Goal: Communication & Community: Participate in discussion

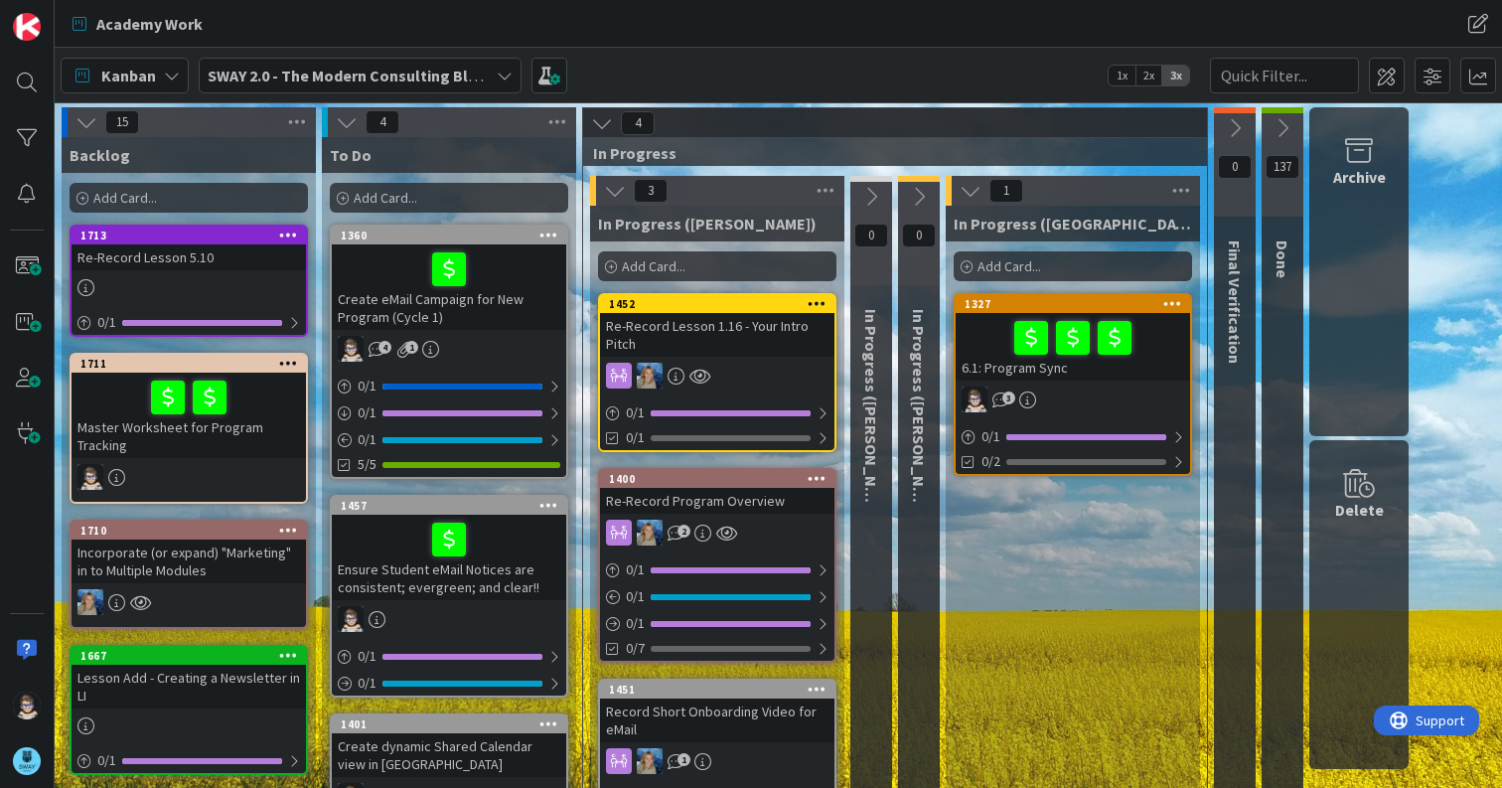
click at [314, 82] on b "SWAY 2.0 - The Modern Consulting Blueprint" at bounding box center [364, 76] width 313 height 20
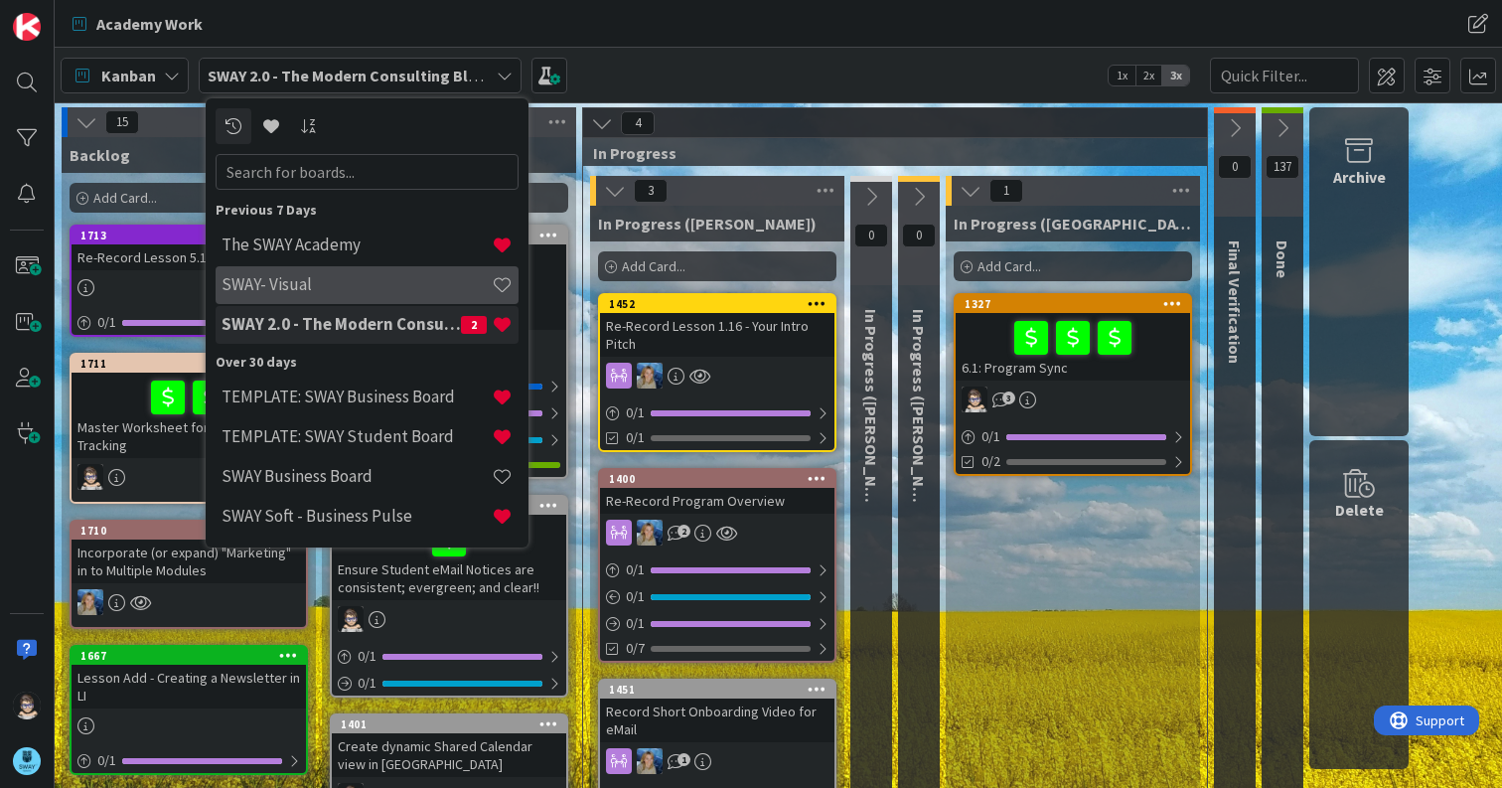
click at [333, 286] on h4 "SWAY- Visual" at bounding box center [357, 284] width 270 height 20
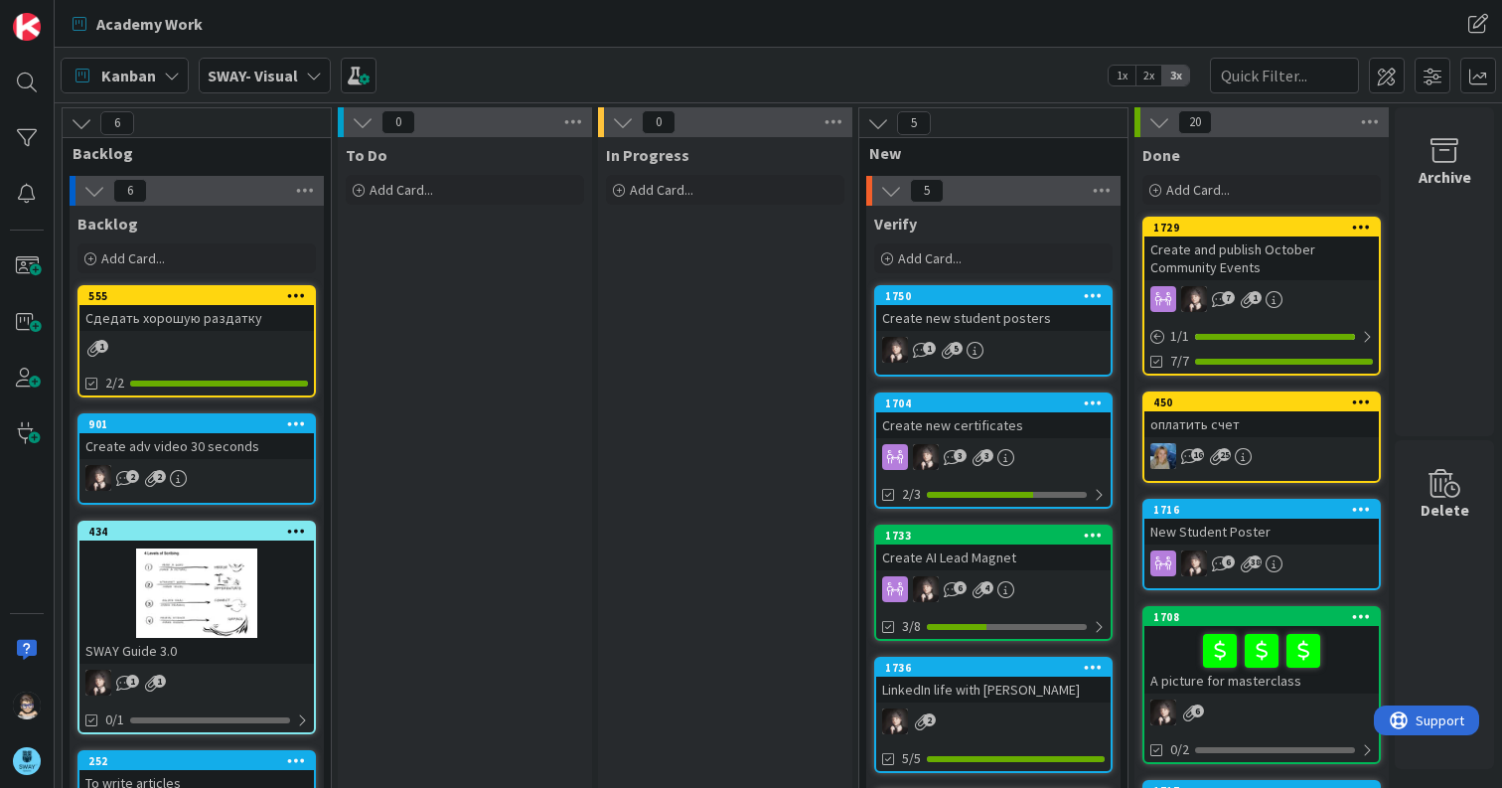
click at [1027, 525] on div "1733 Create AI Lead Magnet 6 4 3/8" at bounding box center [993, 583] width 238 height 116
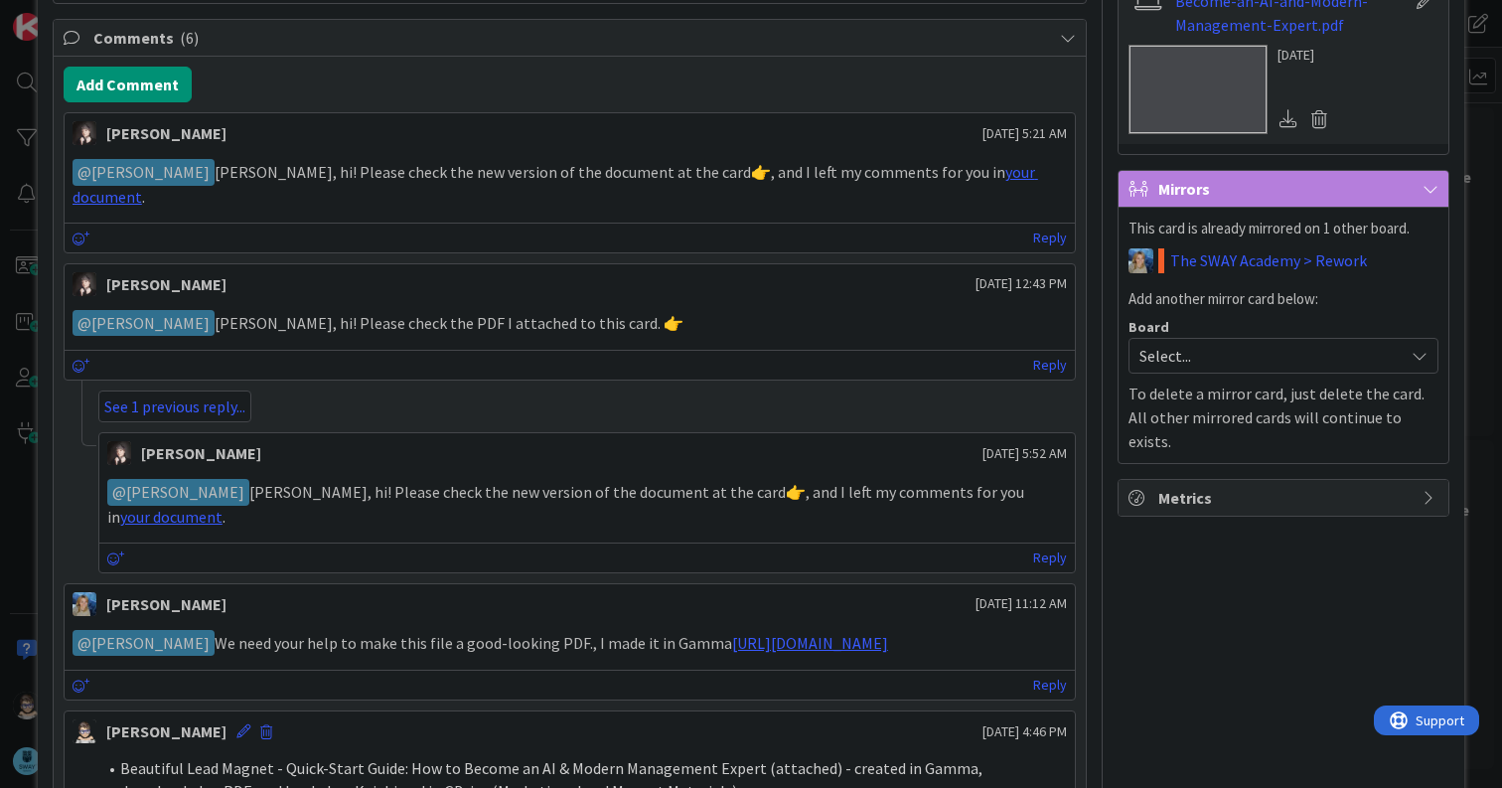
scroll to position [1091, 0]
click at [1041, 225] on link "Reply" at bounding box center [1050, 237] width 34 height 25
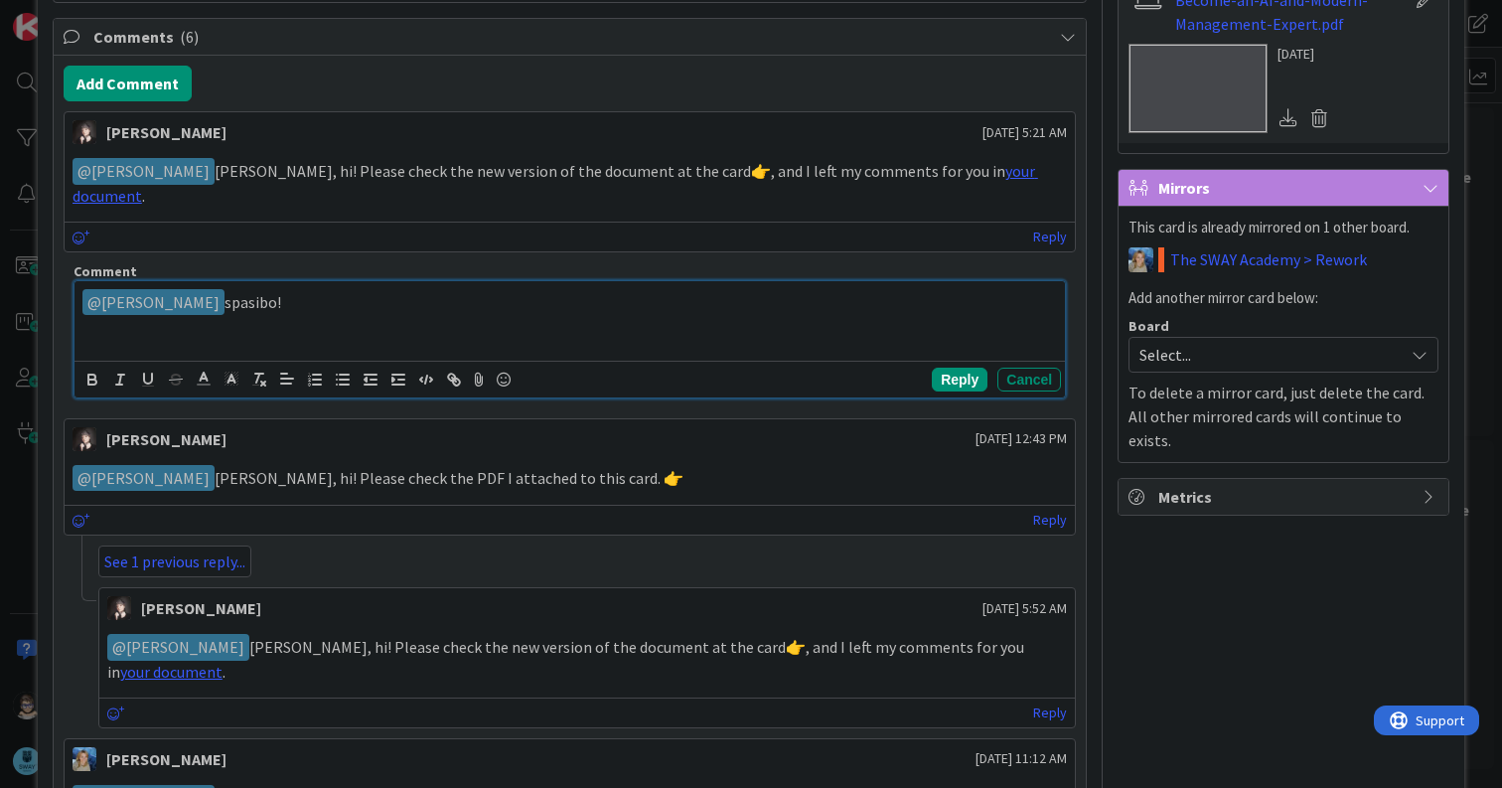
click at [265, 289] on p "﻿ @ Barbara Nekrasova ﻿ spasibo!" at bounding box center [569, 302] width 975 height 27
click at [305, 289] on p "﻿ @ Barbara Nekrasova ﻿ spasibo!" at bounding box center [569, 302] width 975 height 27
click at [355, 289] on p "﻿ @ Barbara Nekrasova ﻿ spasibo!" at bounding box center [569, 302] width 975 height 27
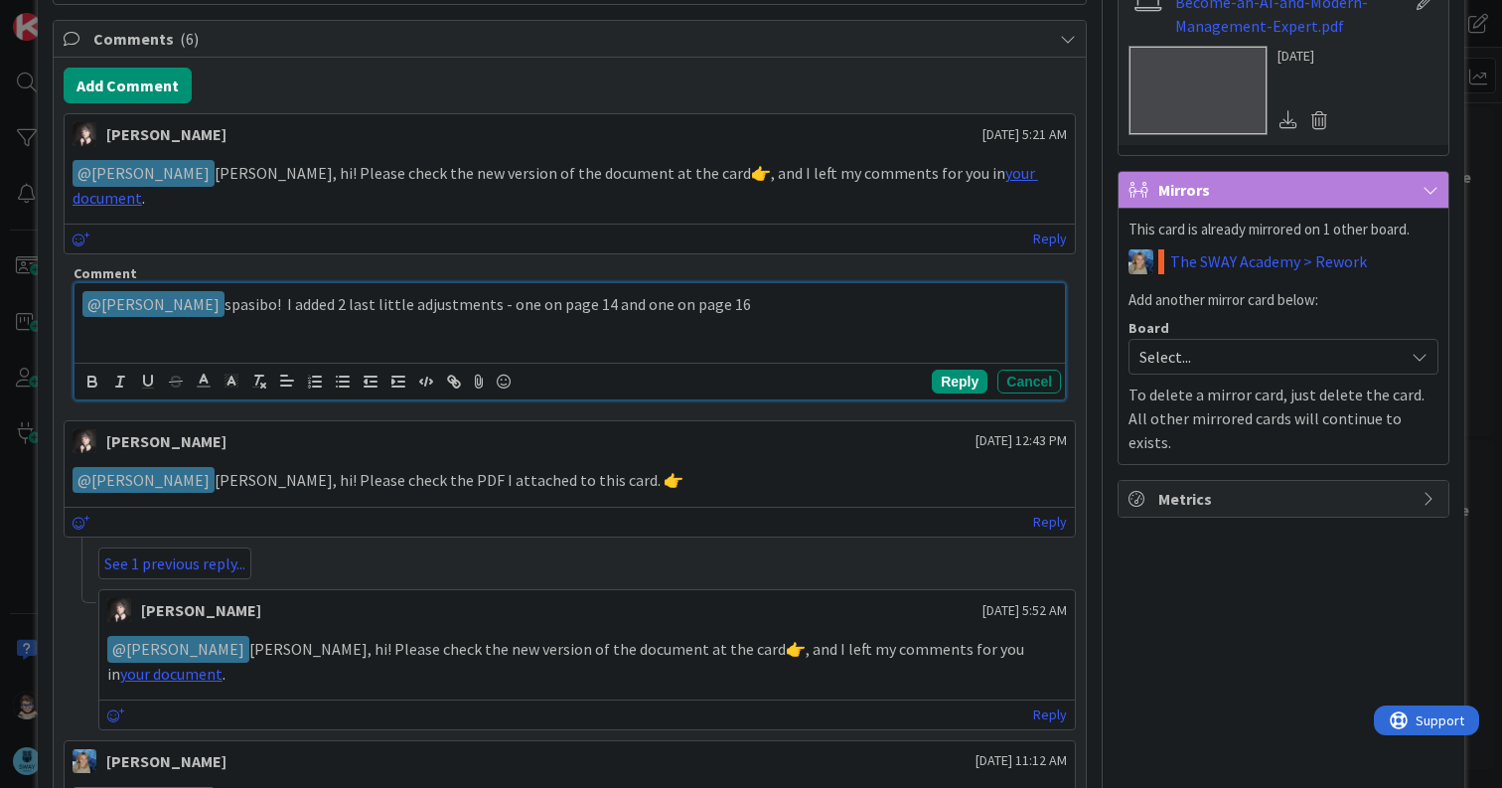
scroll to position [1088, 0]
click at [615, 292] on p "﻿ @ Barbara Nekrasova ﻿ spasibo! I added 2 last little adjustments - one on pag…" at bounding box center [569, 305] width 975 height 27
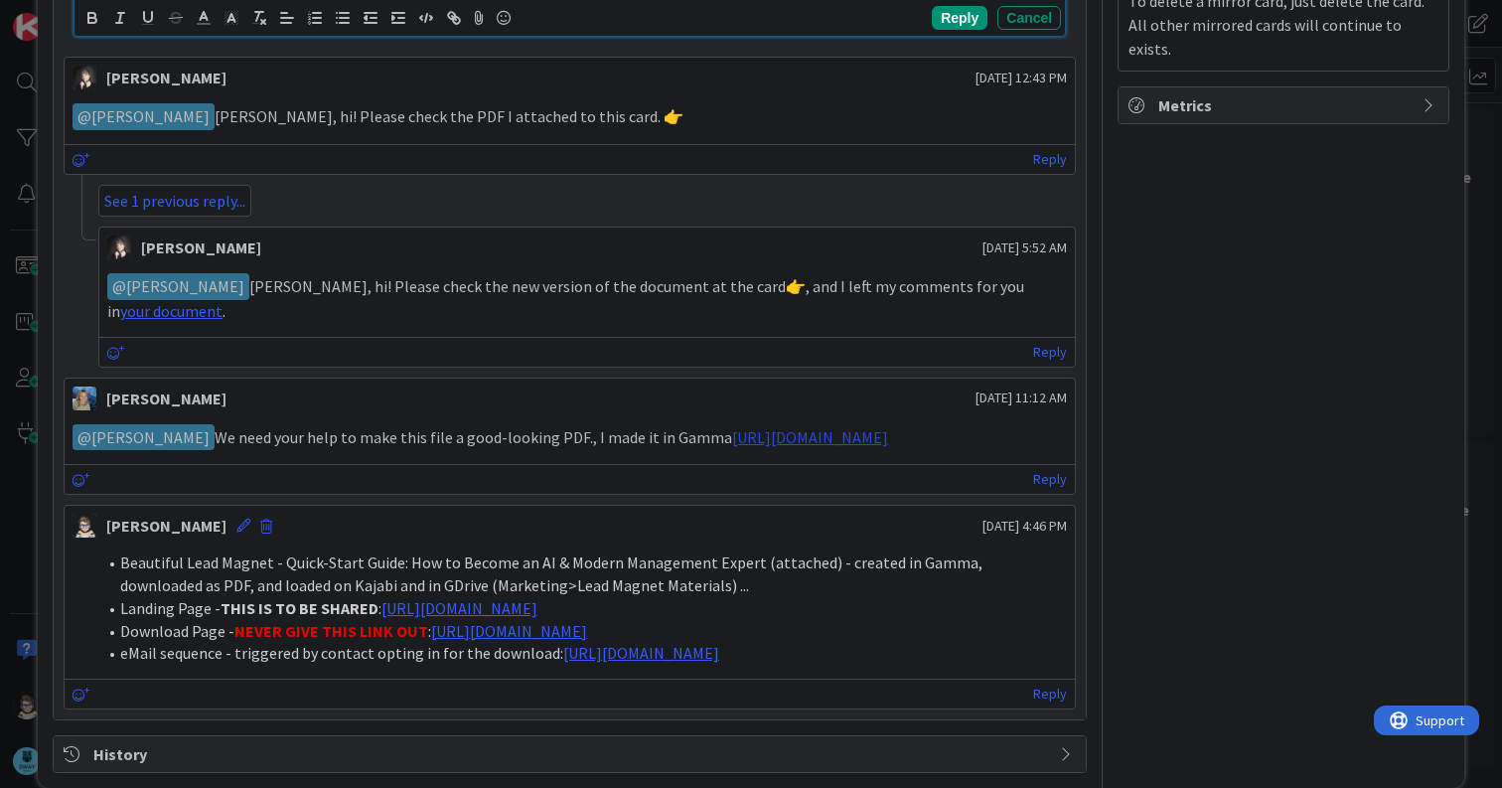
scroll to position [1484, 0]
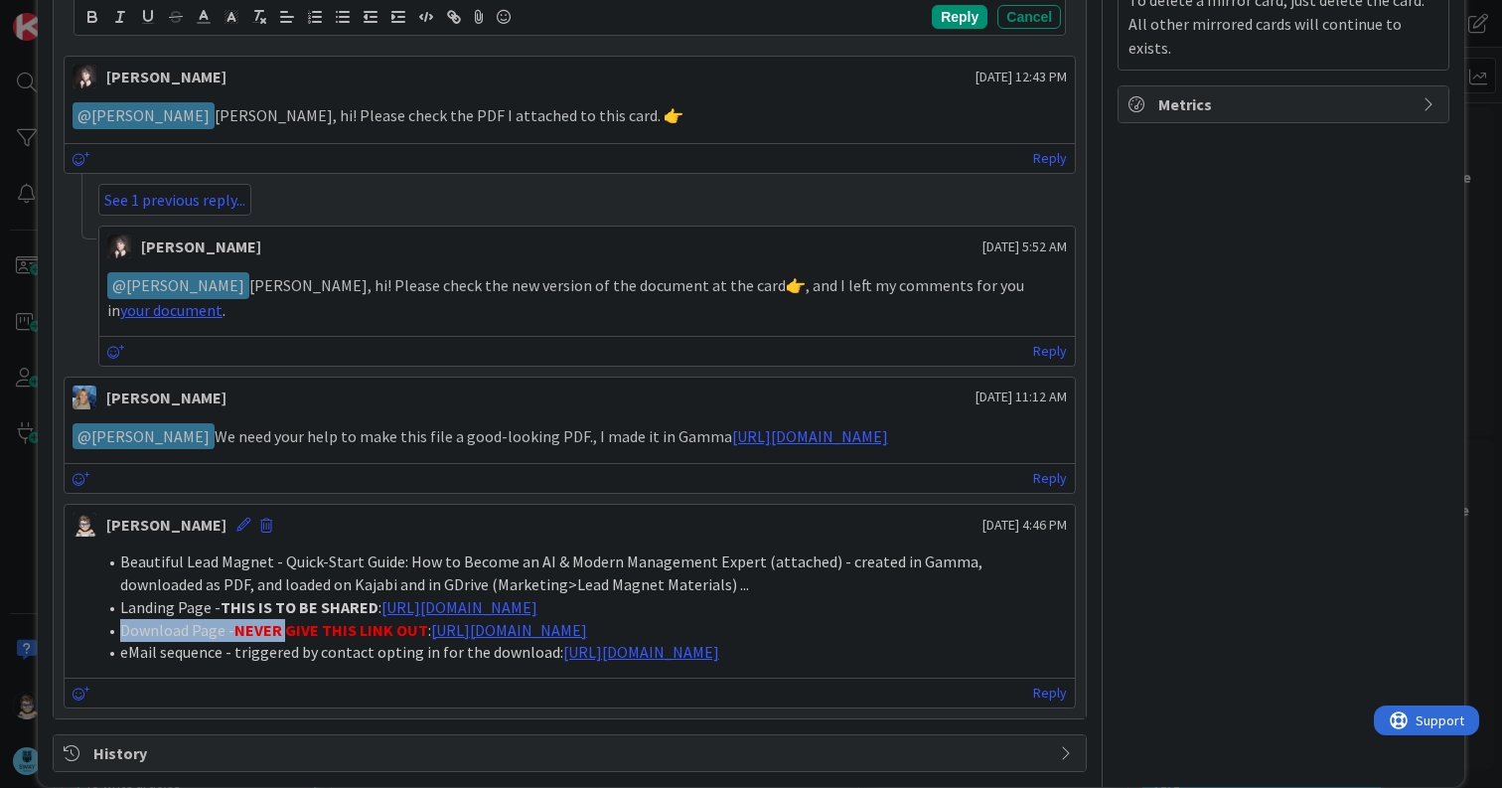
drag, startPoint x: 122, startPoint y: 604, endPoint x: 286, endPoint y: 612, distance: 164.2
click at [286, 619] on li "Download Page - NEVER GIVE THIS LINK OUT : https://www.swaysystem.com/ai-consul…" at bounding box center [581, 630] width 971 height 23
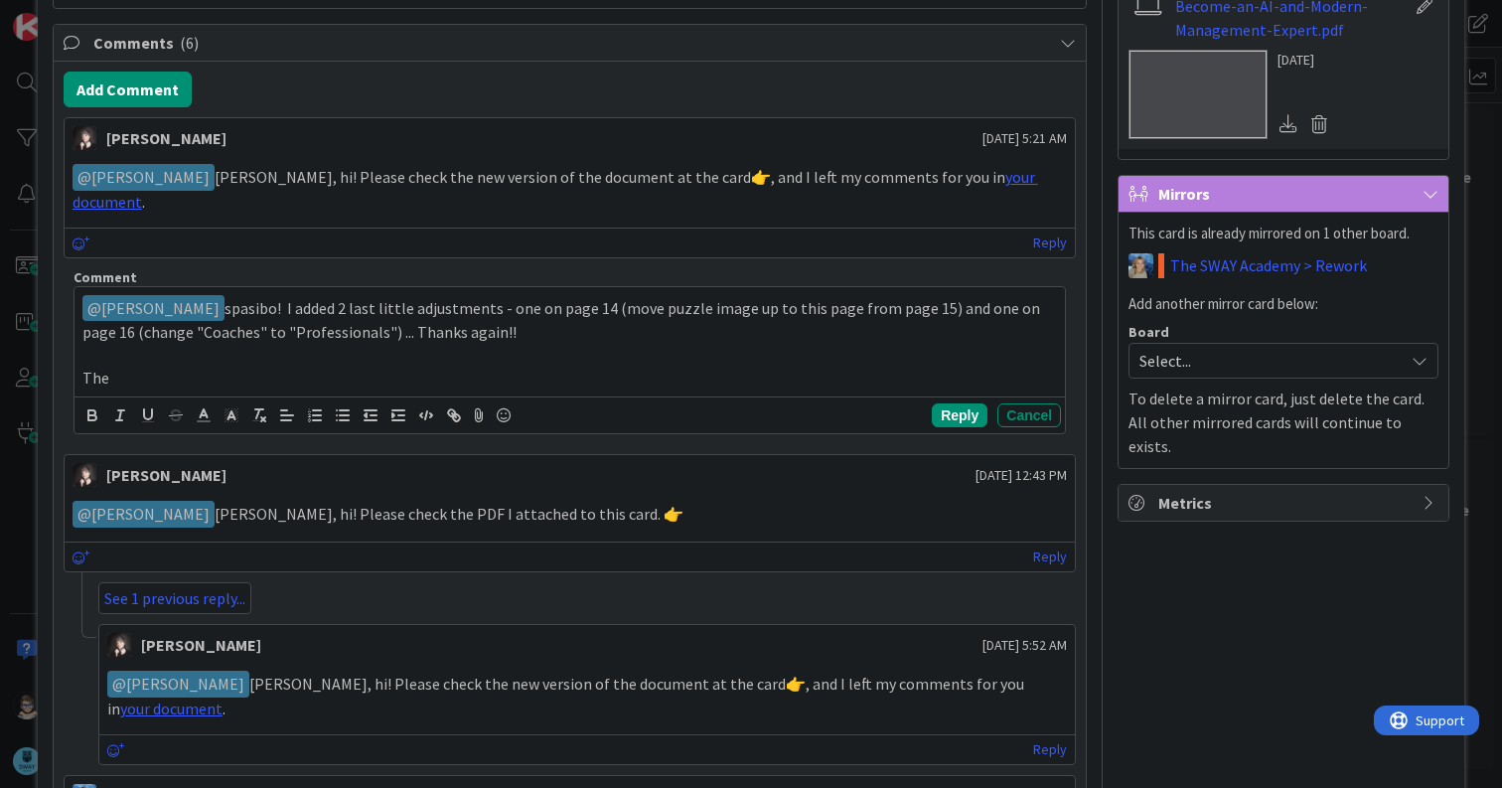
scroll to position [1086, 0]
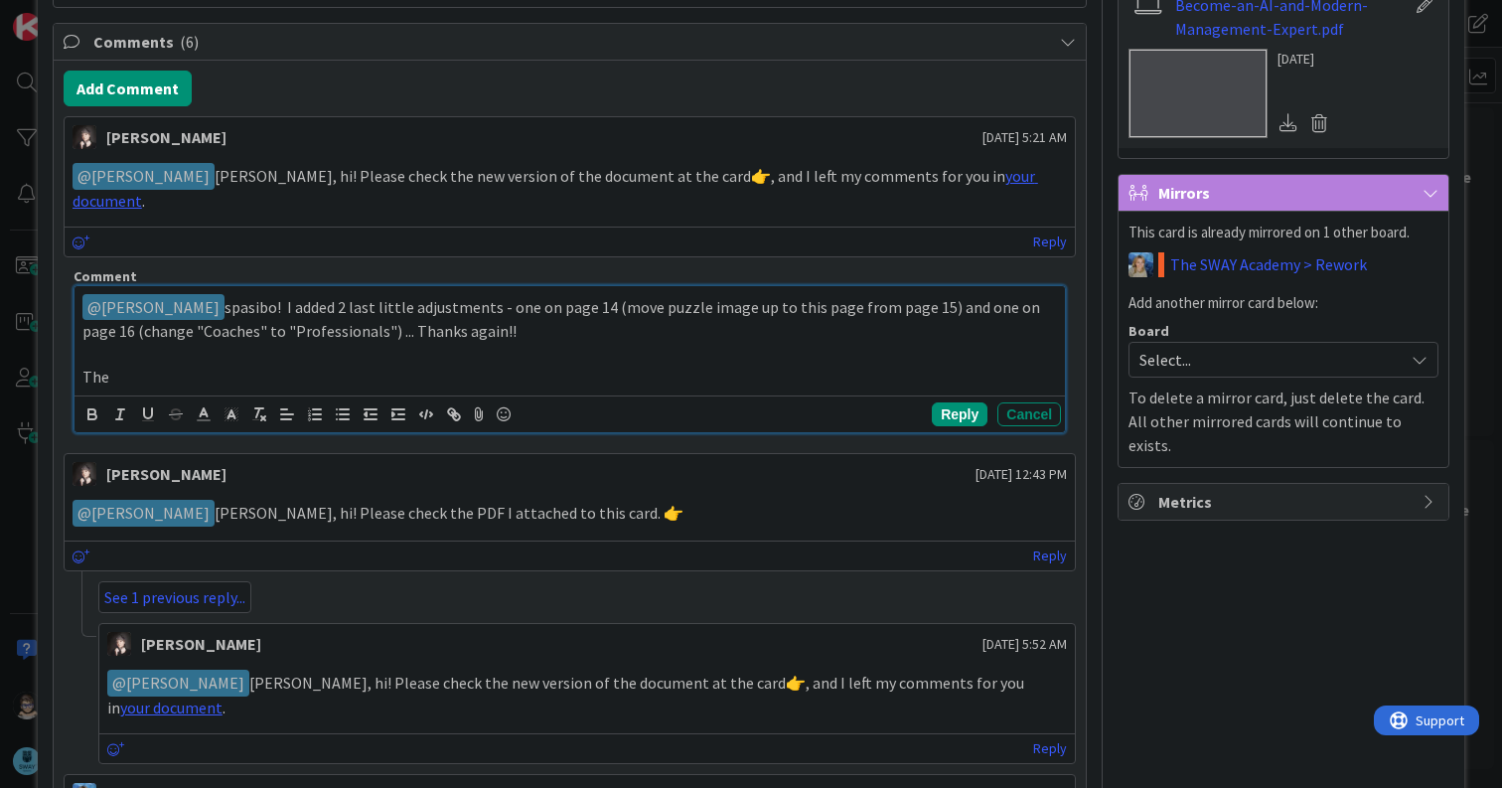
click at [547, 309] on p "﻿ @ Barbara Nekrasova ﻿ spasibo! I added 2 last little adjustments - one on pag…" at bounding box center [569, 318] width 975 height 49
click at [415, 366] on p "The" at bounding box center [569, 377] width 975 height 23
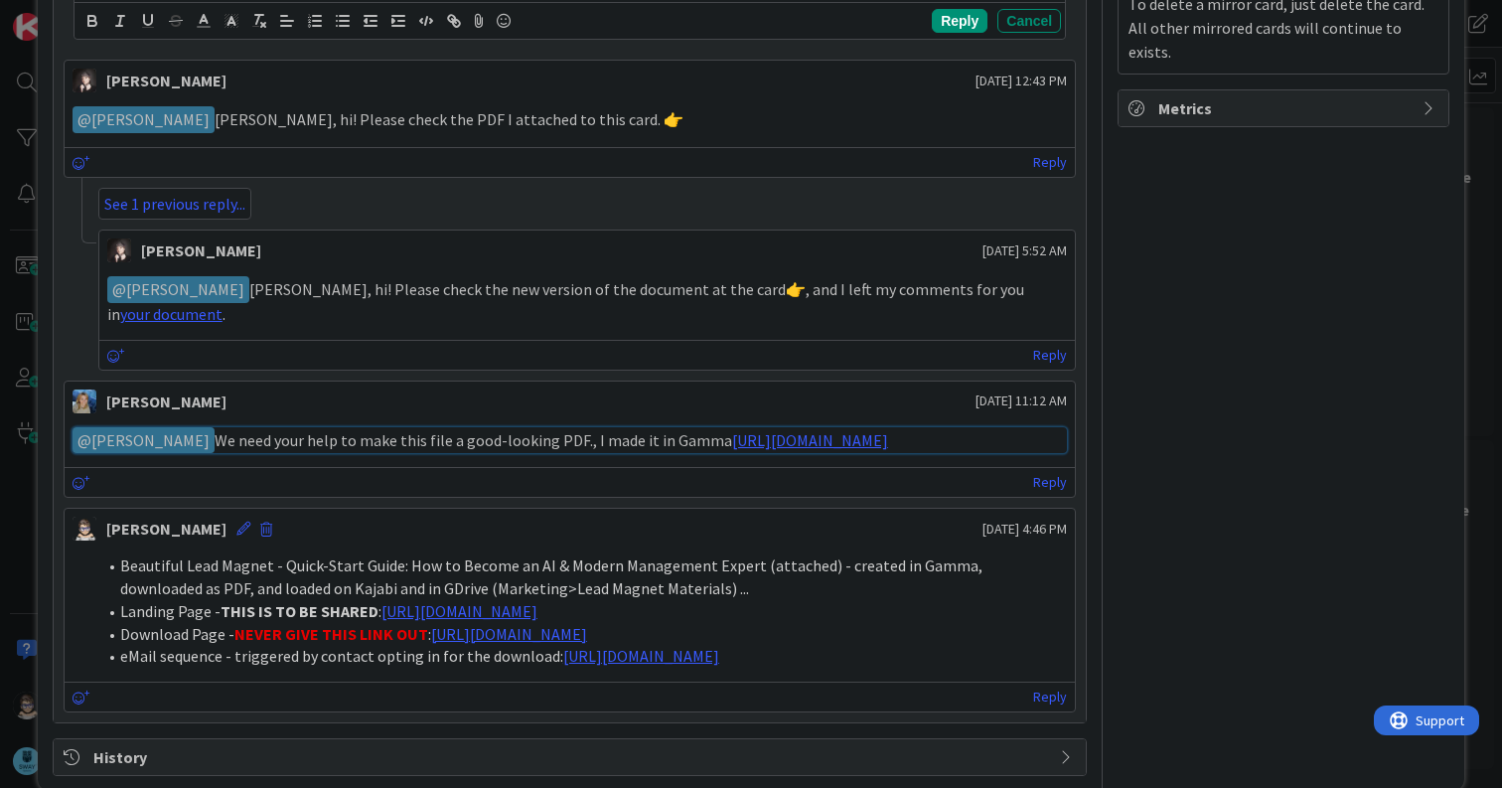
scroll to position [1488, 0]
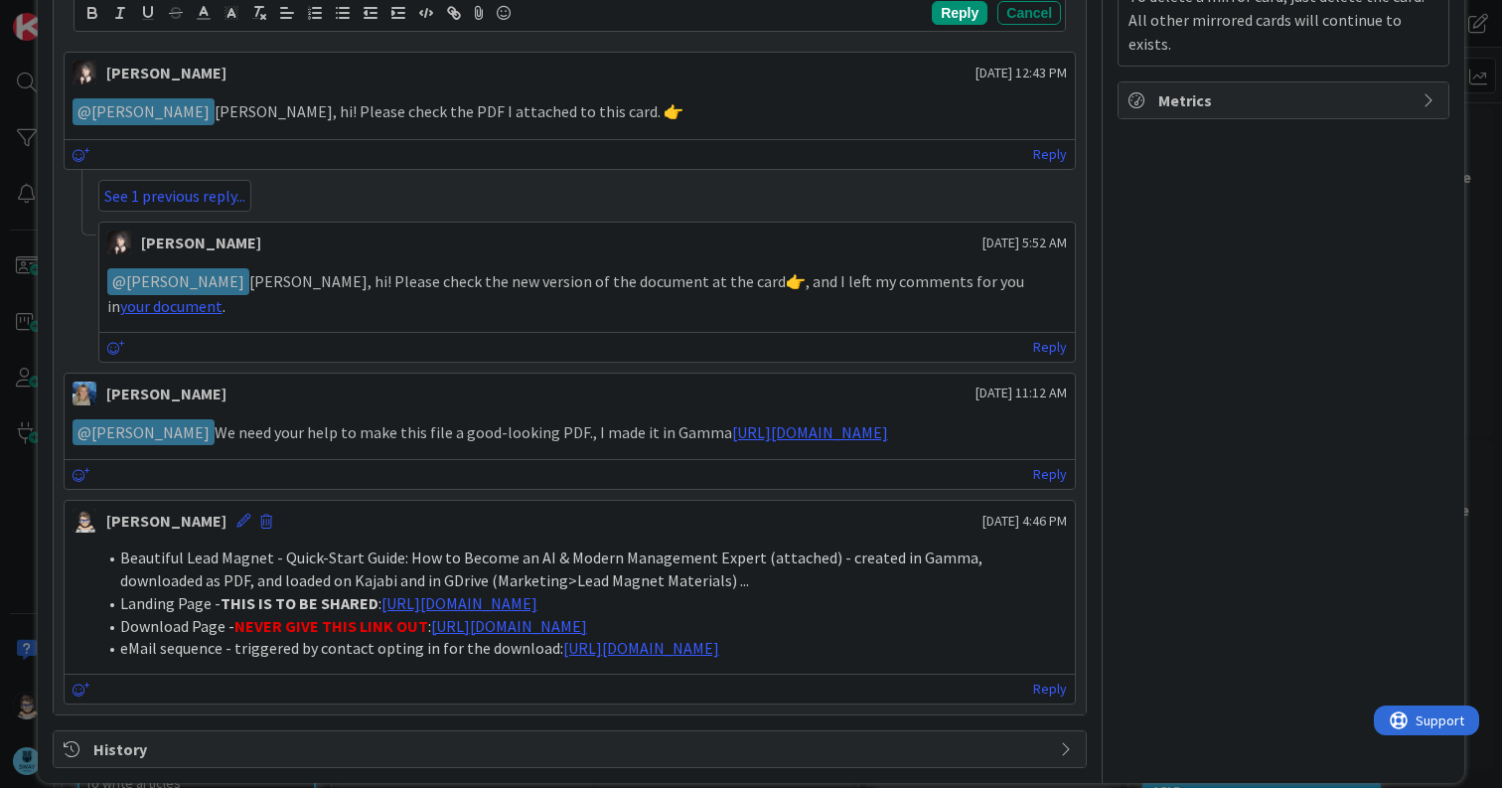
drag, startPoint x: 906, startPoint y: 346, endPoint x: 1055, endPoint y: 342, distance: 149.1
click at [1055, 374] on div "Marina Alex October 09 2025 11:12 AM" at bounding box center [570, 390] width 1011 height 32
copy span "[DATE] 11:12 AM"
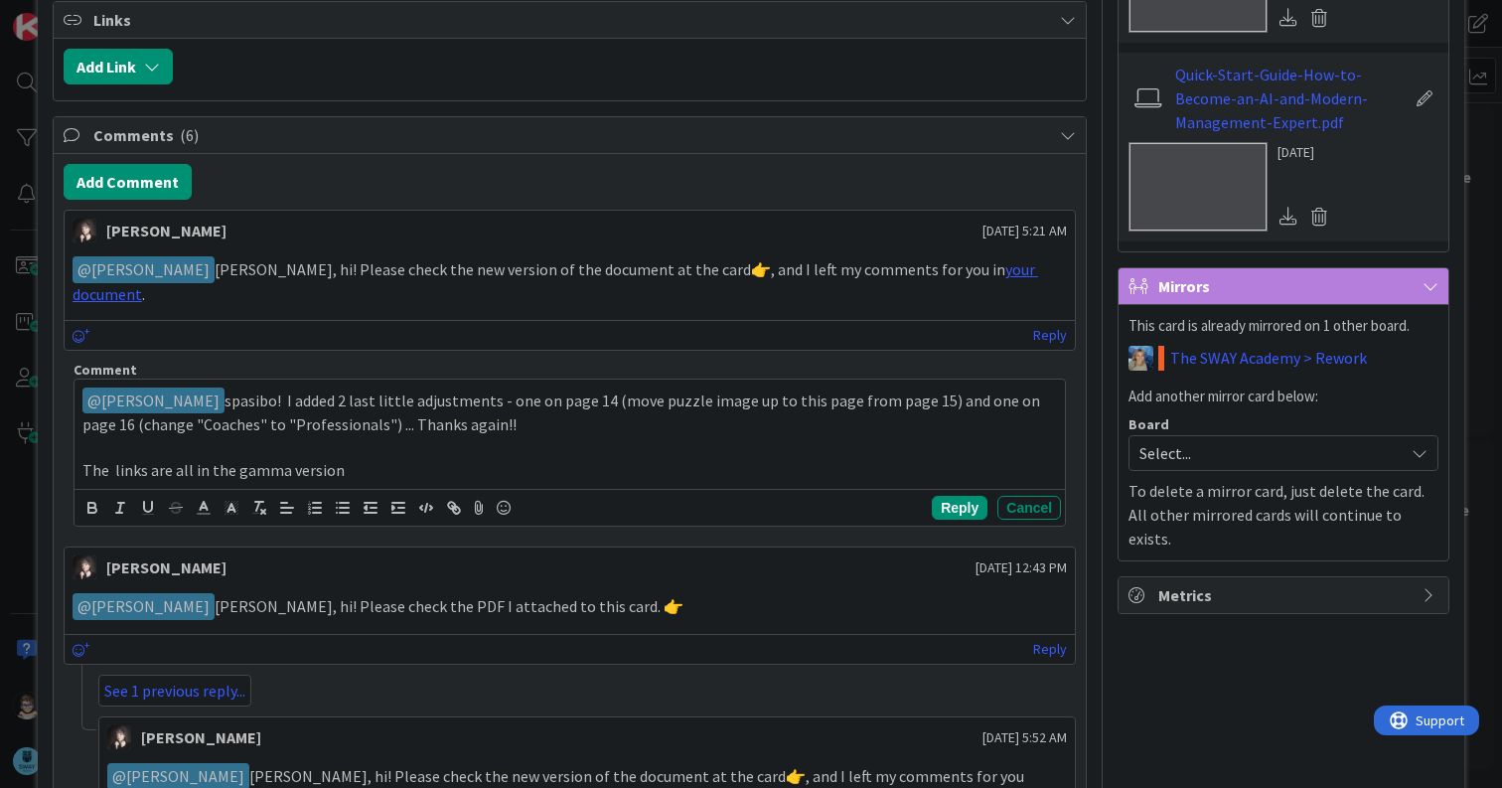
scroll to position [992, 0]
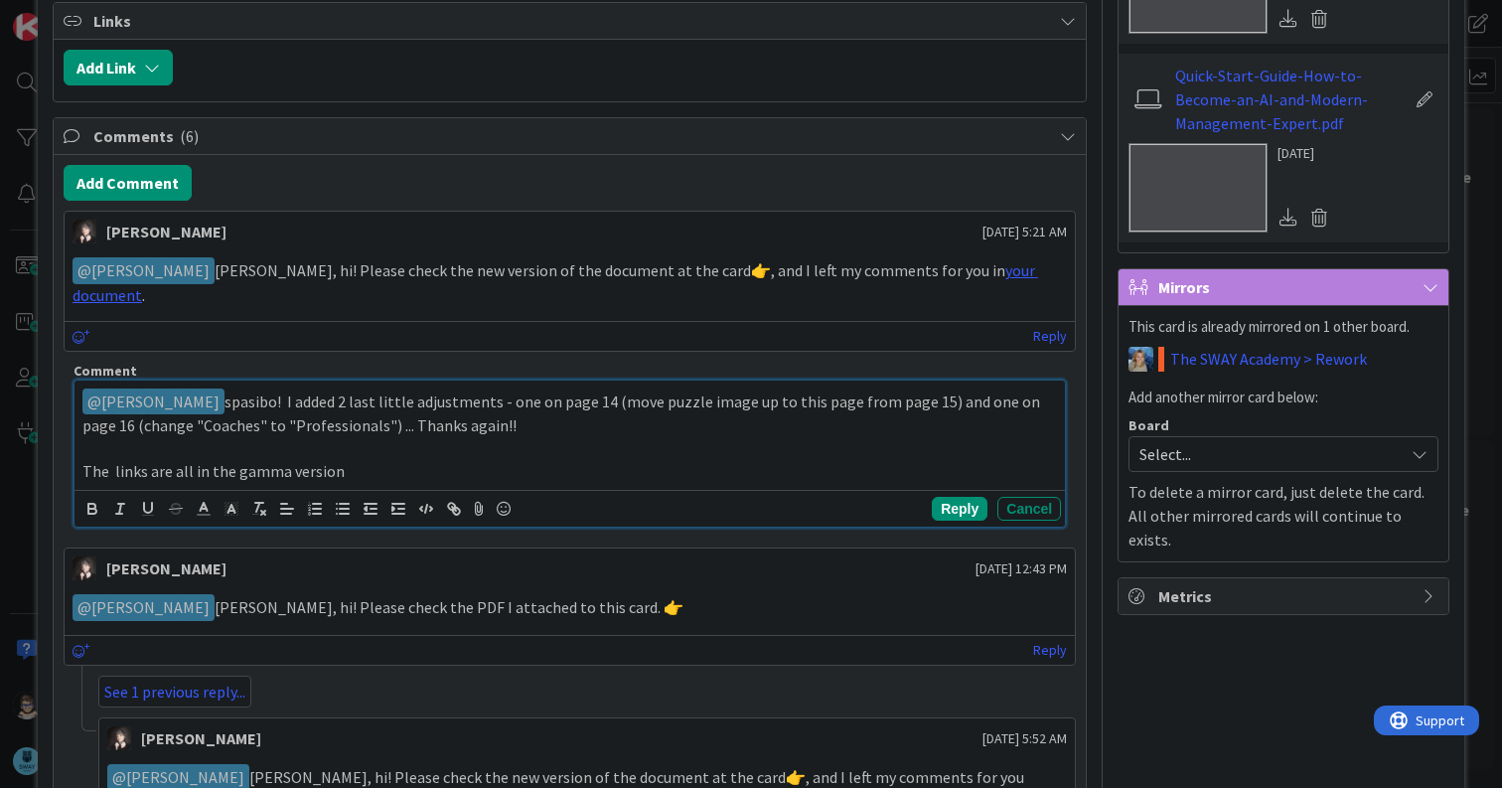
click at [424, 460] on p "The links are all in the gamma version" at bounding box center [569, 471] width 975 height 23
click at [500, 495] on icon at bounding box center [504, 509] width 24 height 28
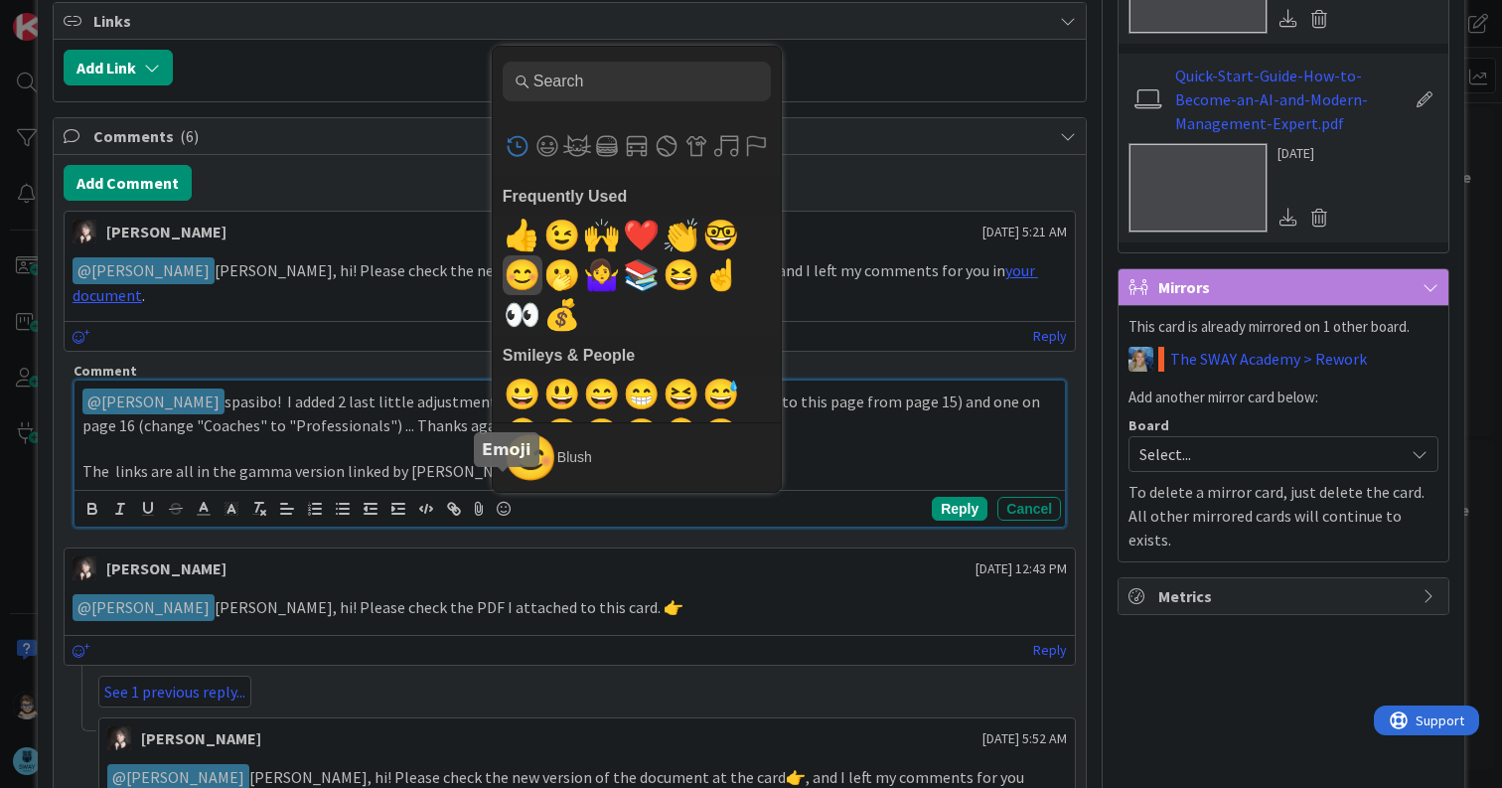
click at [519, 255] on span "😊" at bounding box center [522, 275] width 47 height 40
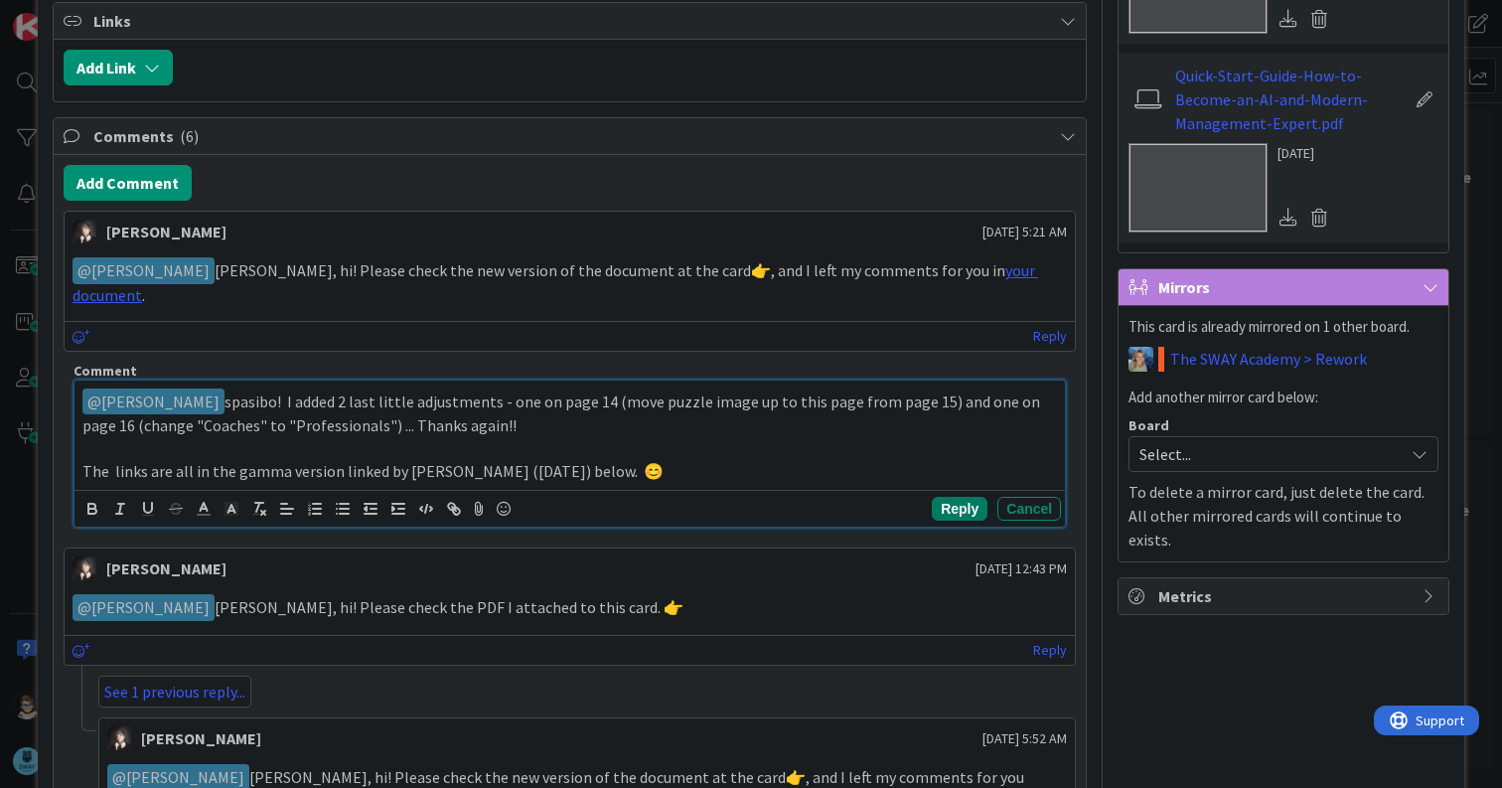
click at [947, 497] on button "Reply" at bounding box center [960, 509] width 56 height 24
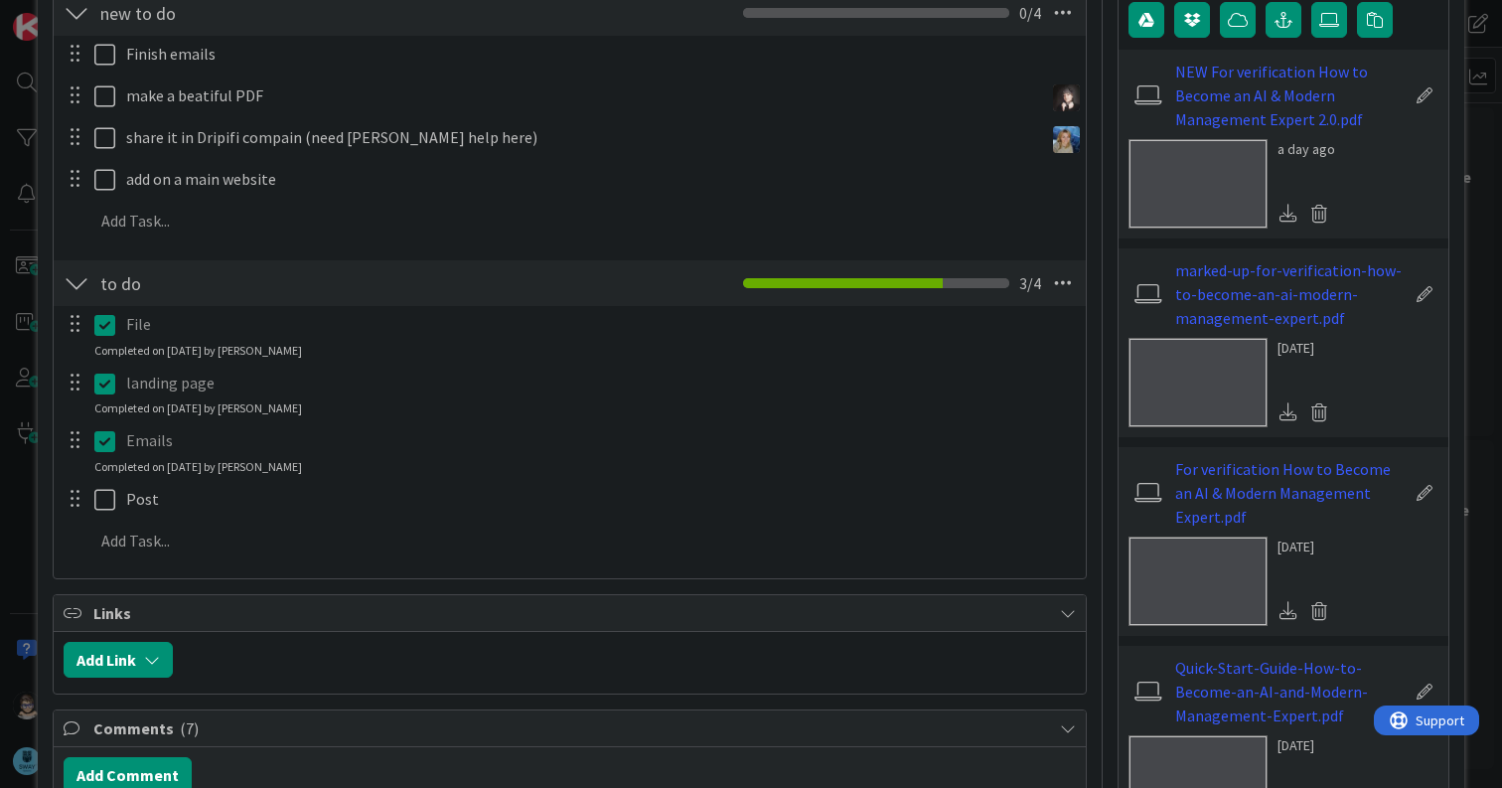
scroll to position [0, 0]
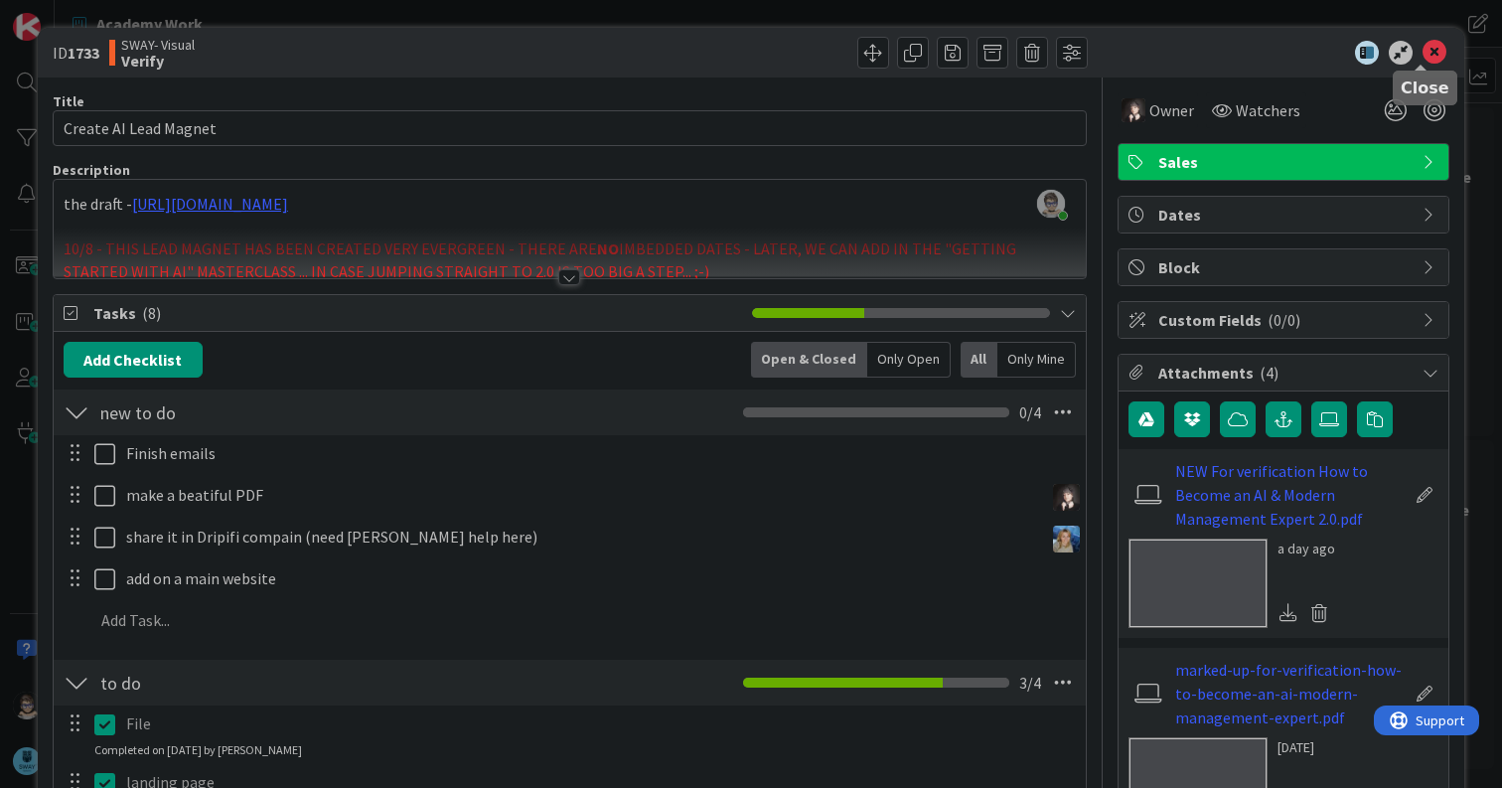
click at [1423, 50] on icon at bounding box center [1435, 53] width 24 height 24
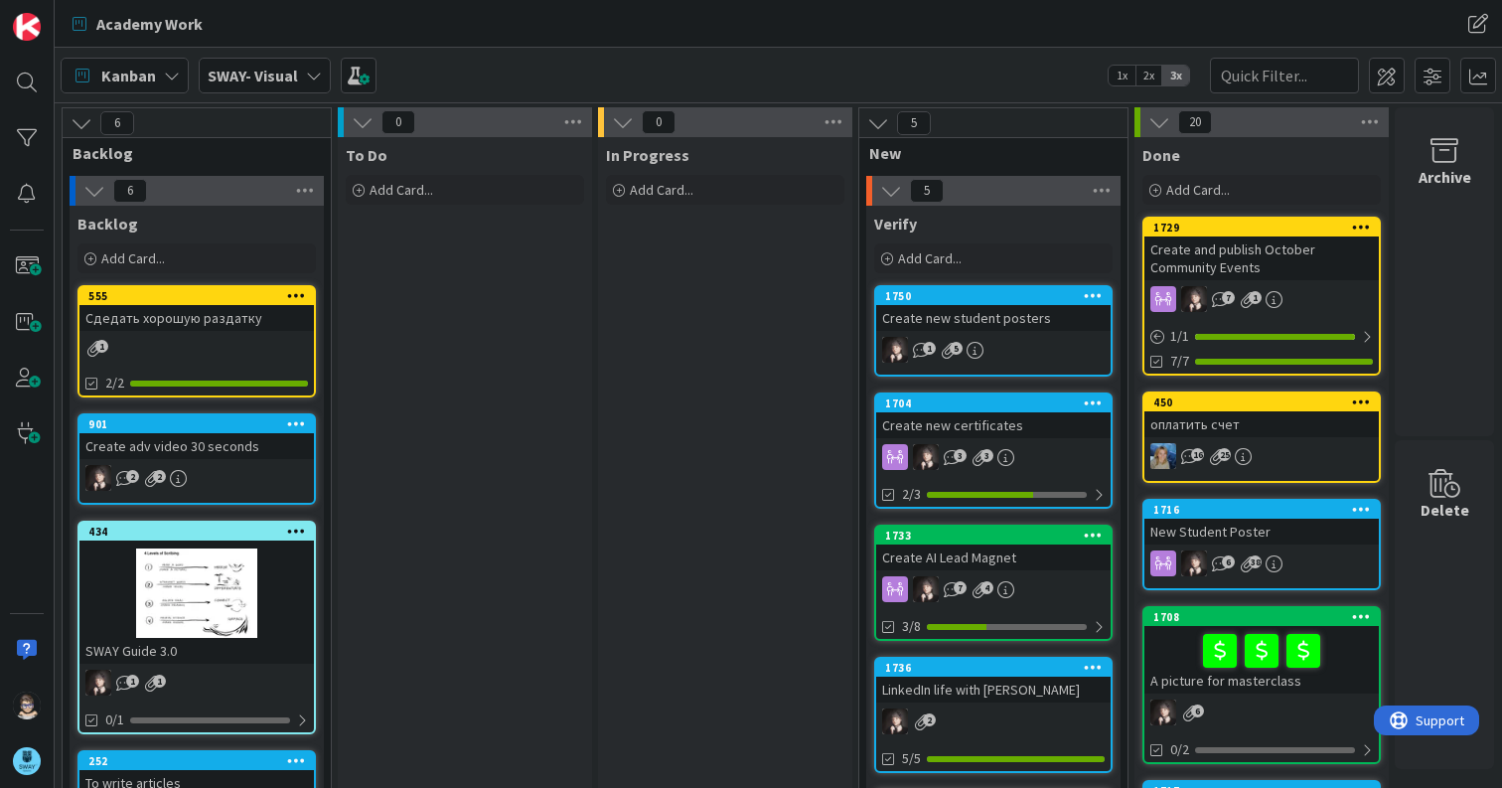
click at [312, 79] on icon at bounding box center [314, 76] width 16 height 16
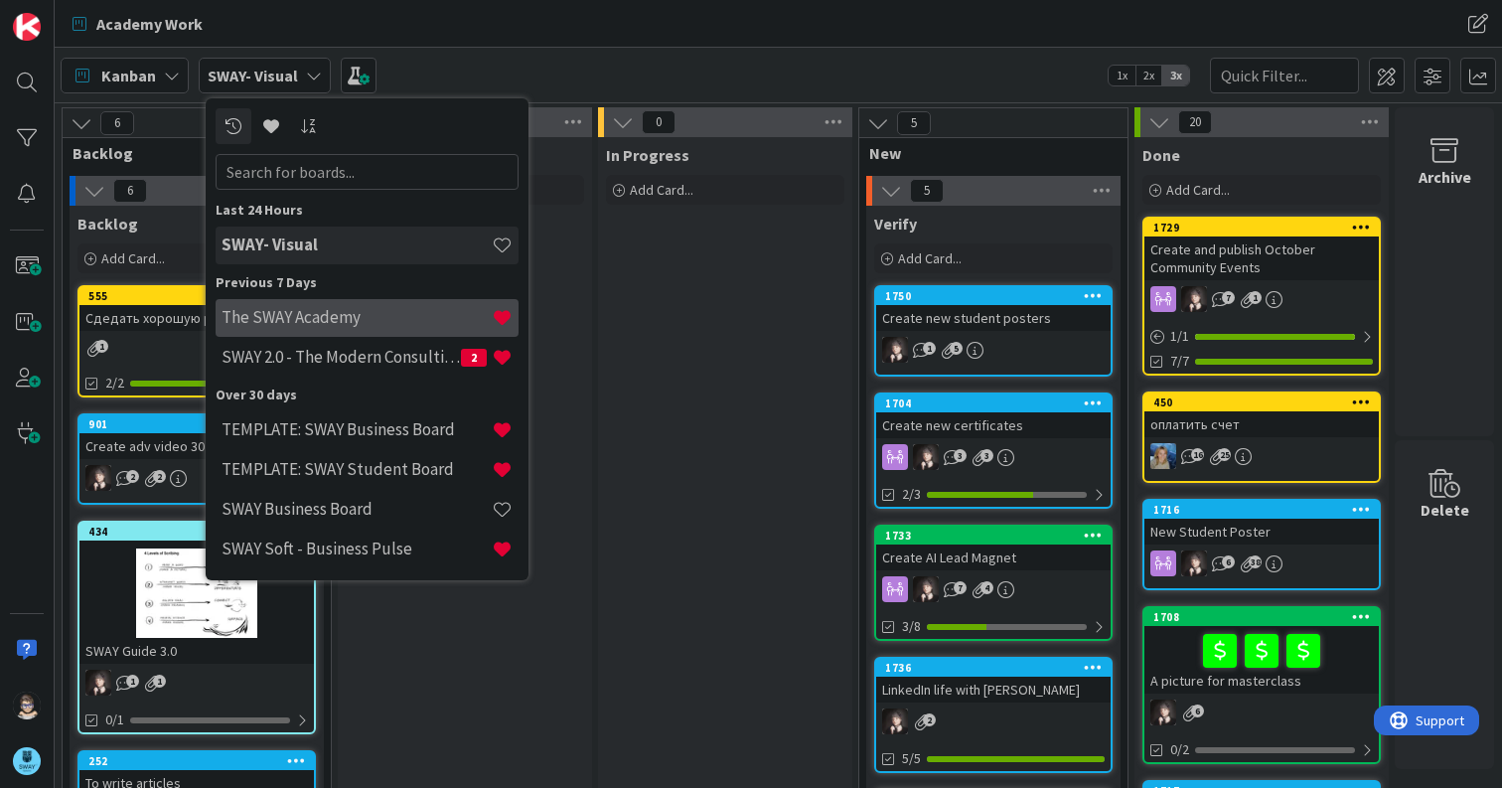
click at [277, 323] on h4 "The SWAY Academy" at bounding box center [357, 317] width 270 height 20
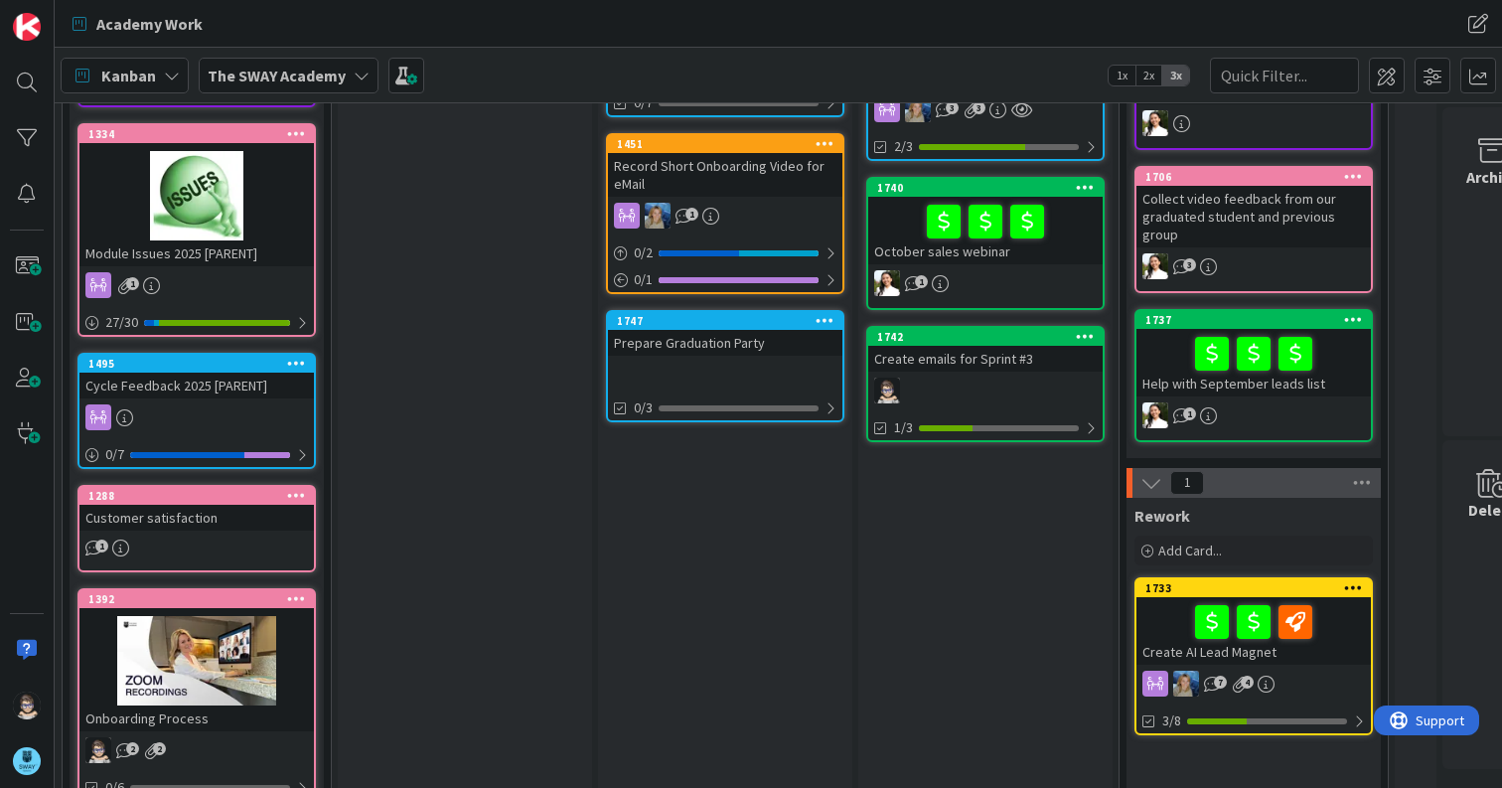
scroll to position [595, 0]
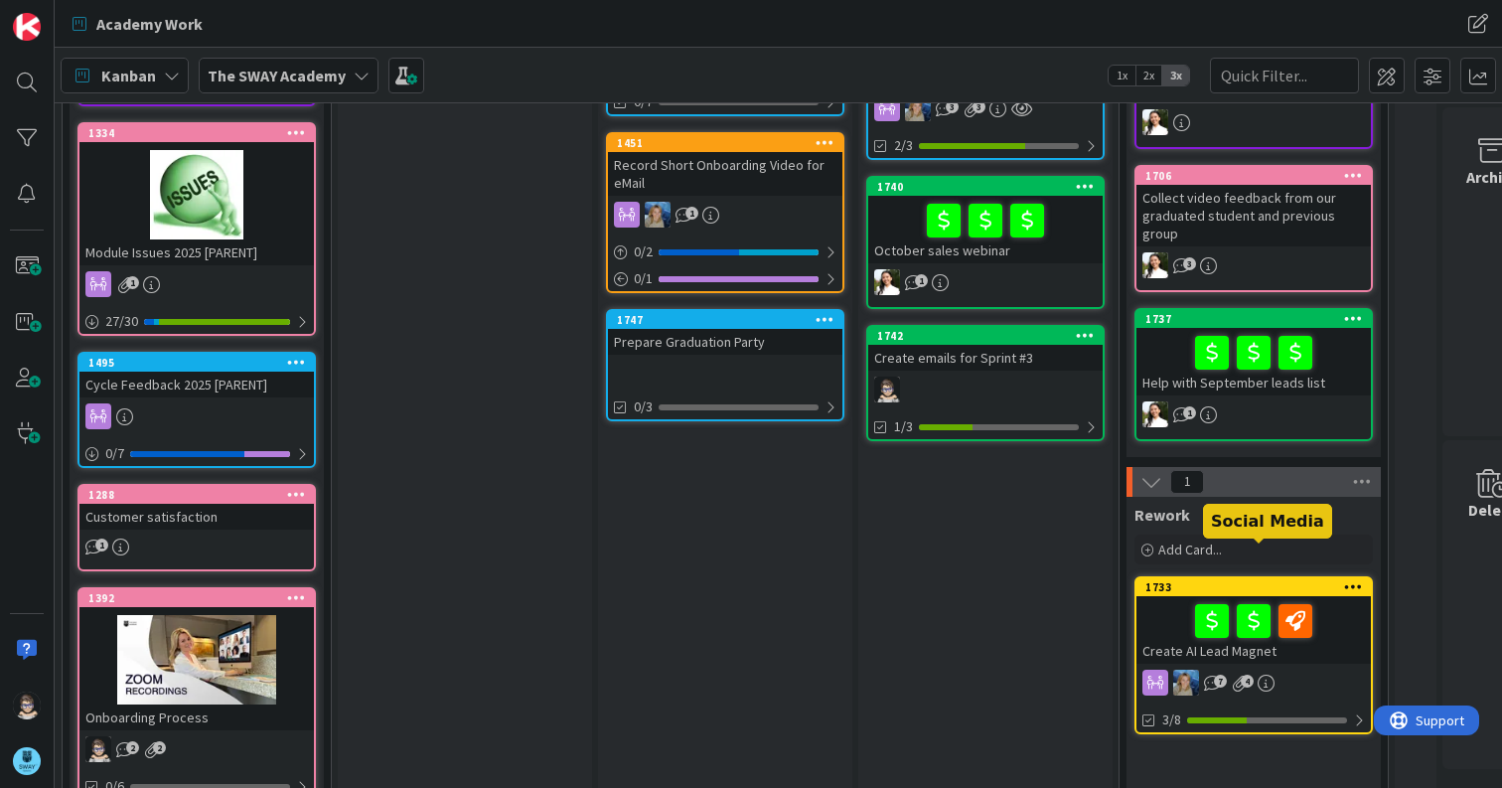
click at [1280, 580] on div "1733" at bounding box center [1259, 587] width 226 height 14
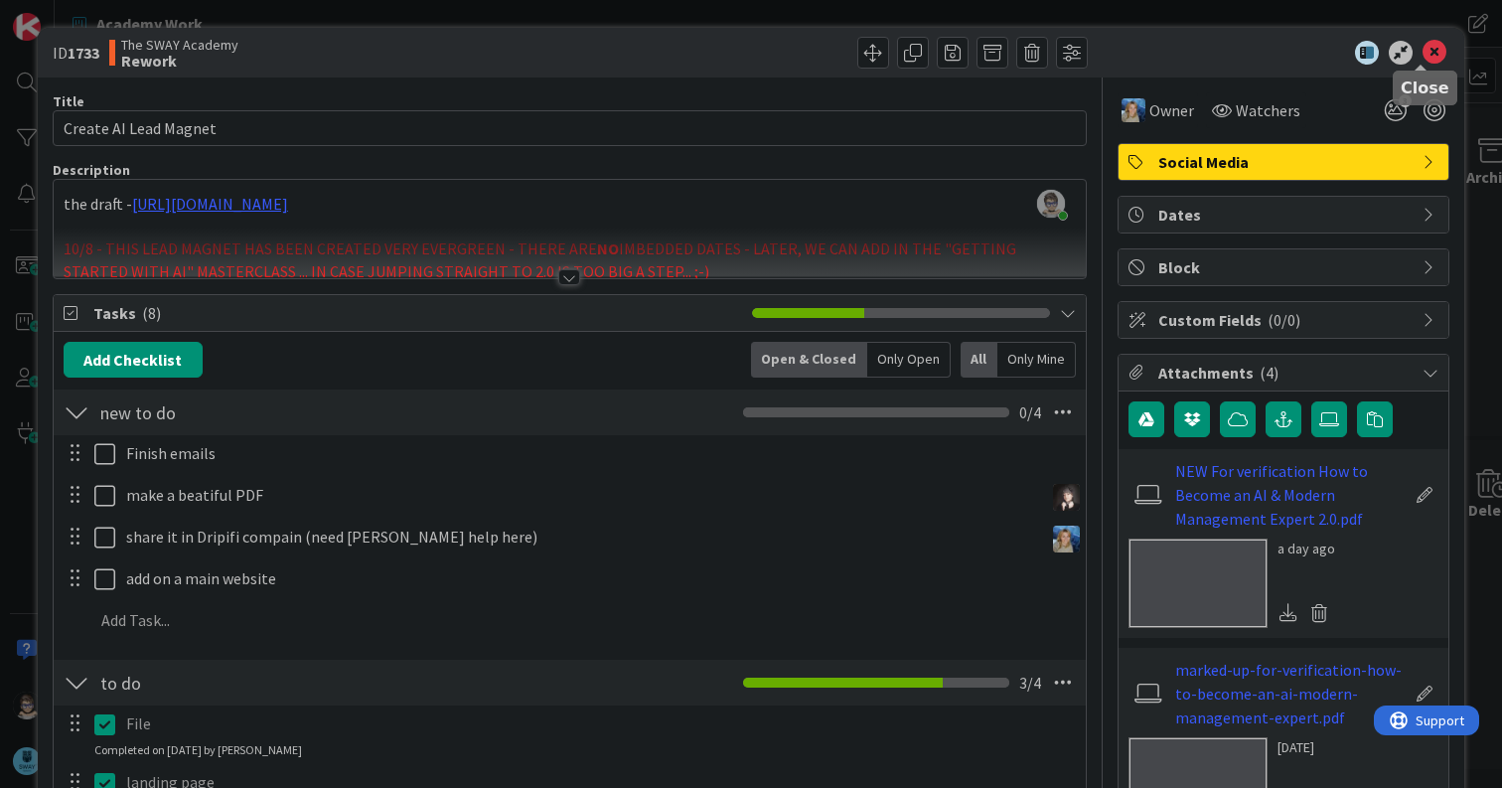
click at [1430, 61] on icon at bounding box center [1435, 53] width 24 height 24
